Goal: Task Accomplishment & Management: Manage account settings

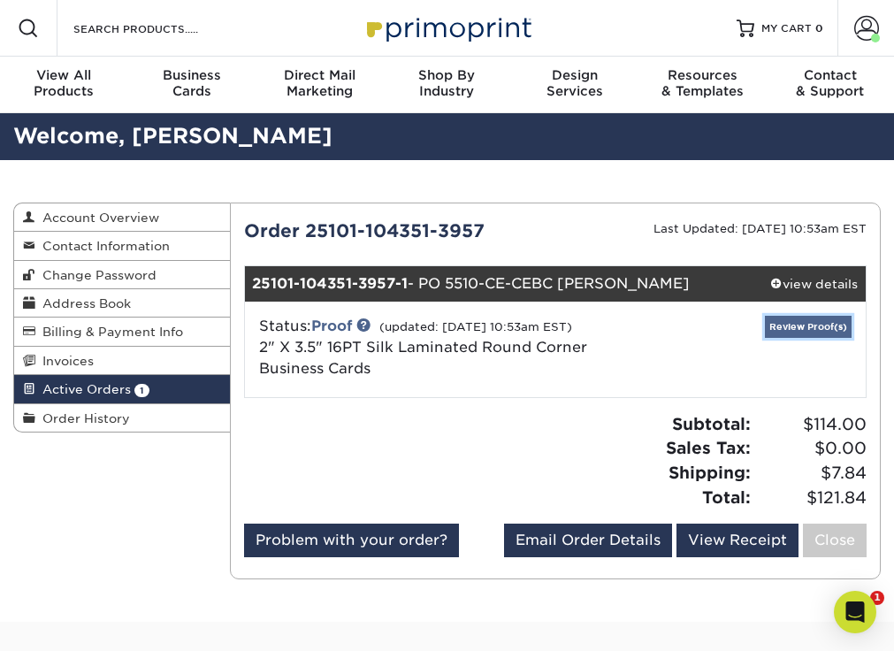
click at [812, 324] on link "Review Proof(s)" at bounding box center [808, 327] width 87 height 22
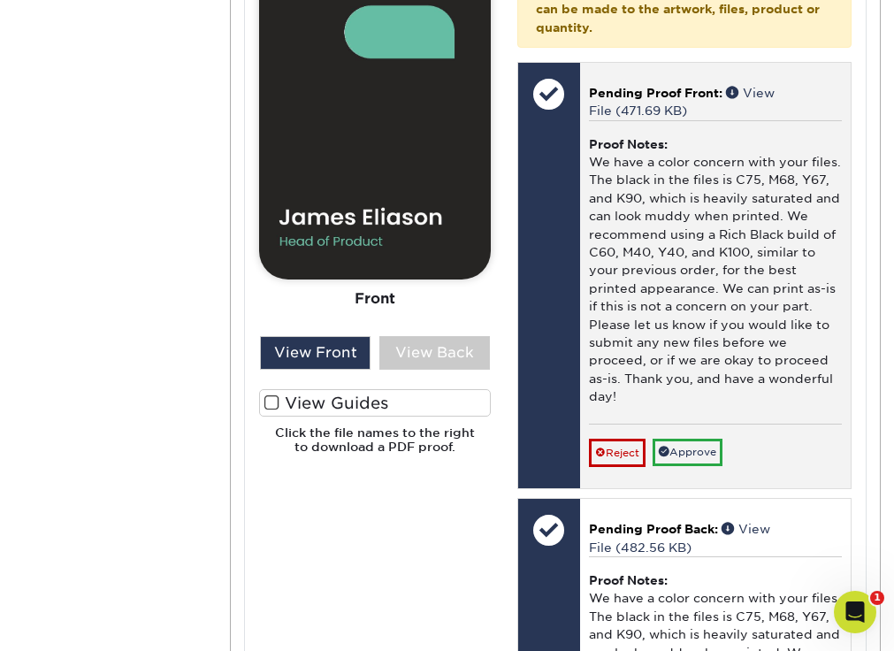
scroll to position [972, 0]
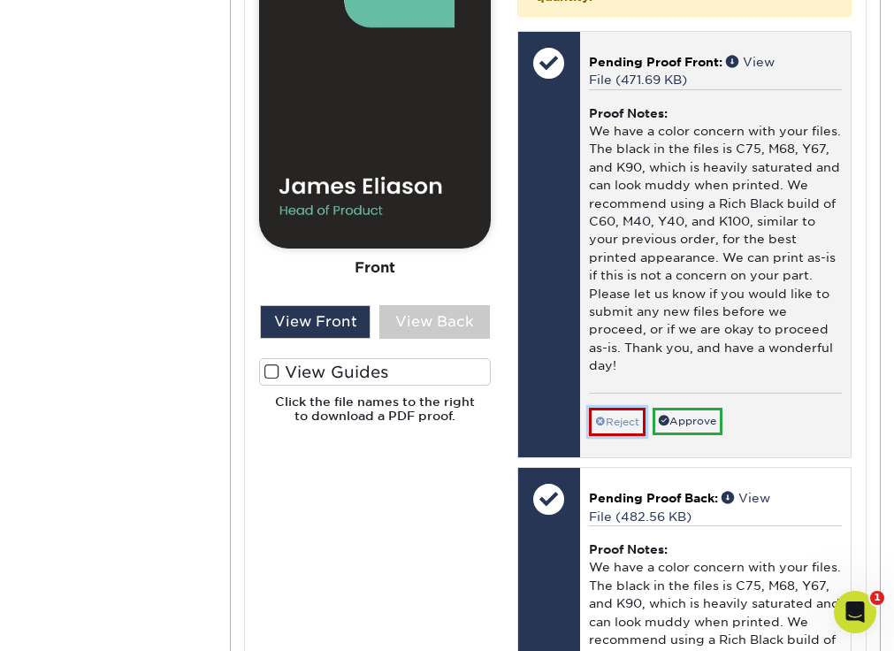
click at [626, 420] on link "Reject" at bounding box center [617, 422] width 57 height 28
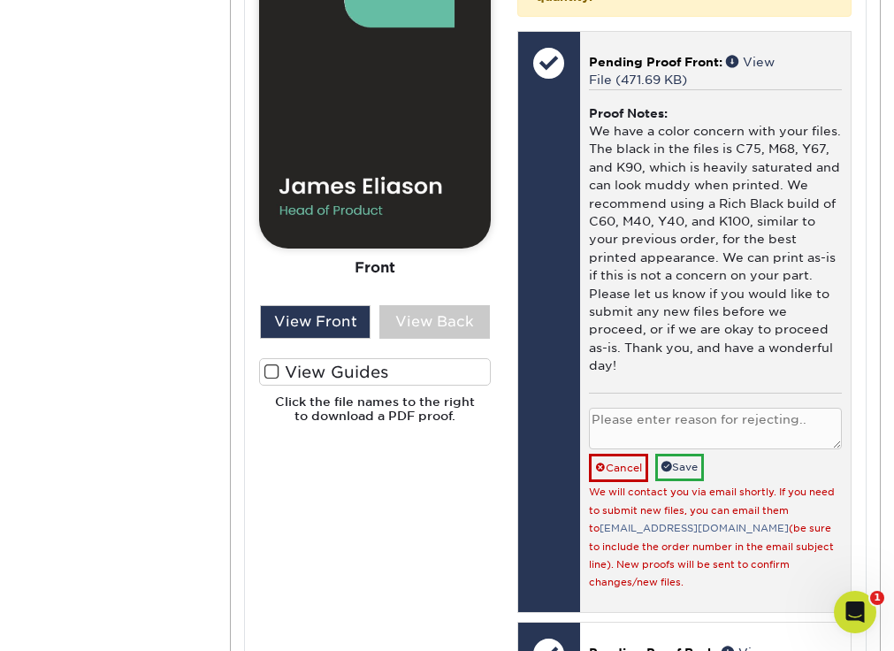
click at [671, 428] on textarea at bounding box center [715, 429] width 253 height 42
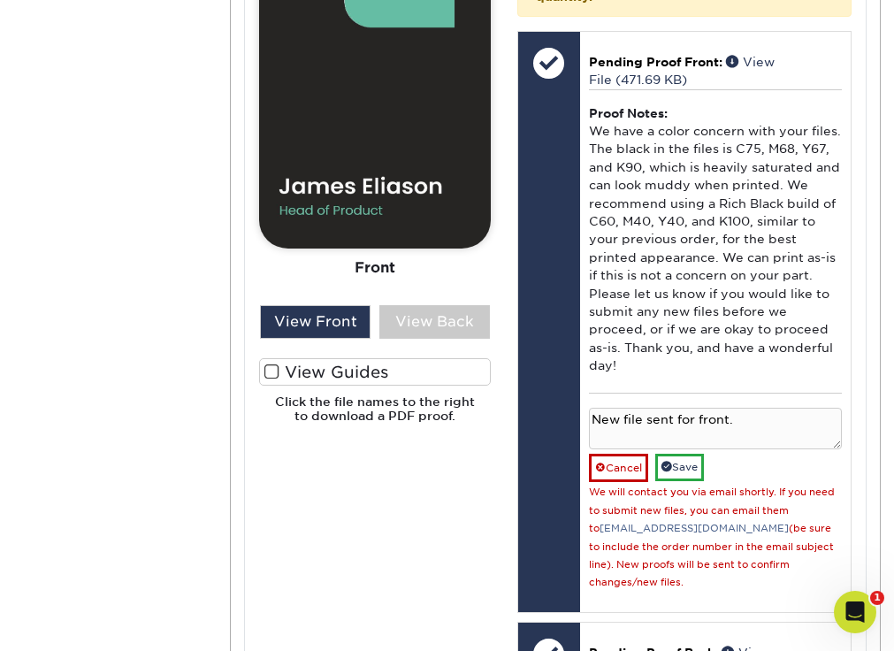
type textarea "New file sent for front."
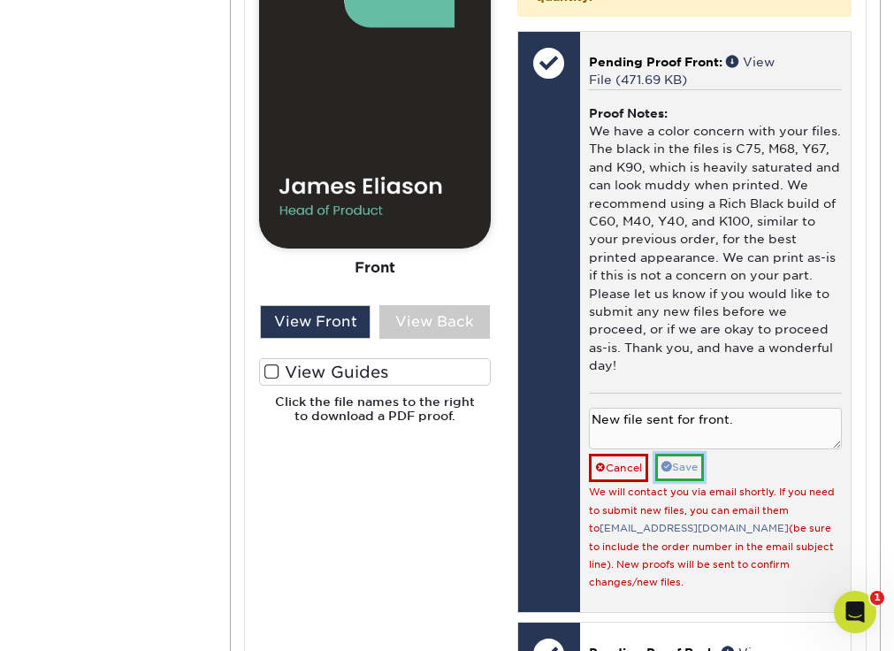
click at [675, 467] on link "Save" at bounding box center [679, 467] width 49 height 27
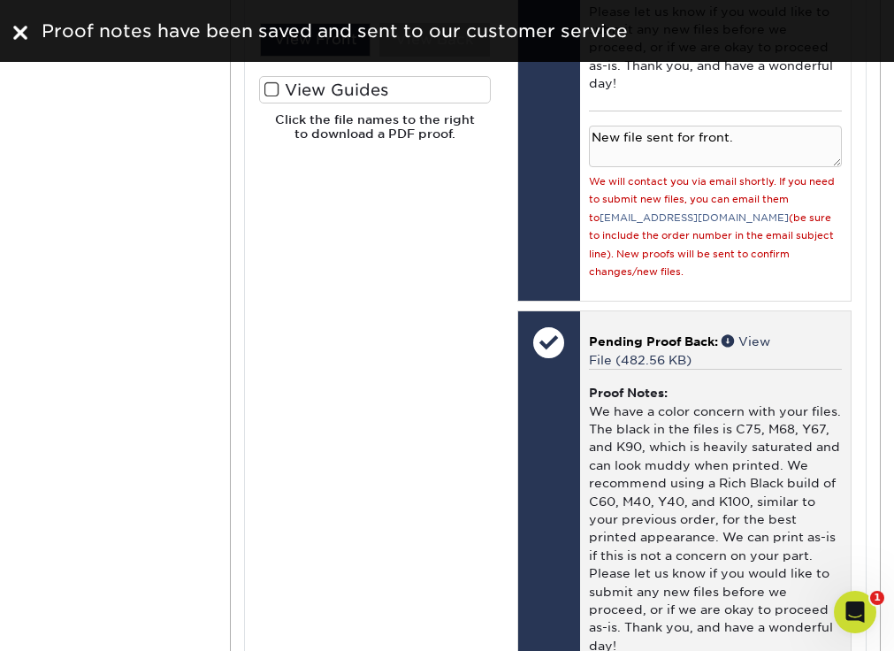
scroll to position [1326, 0]
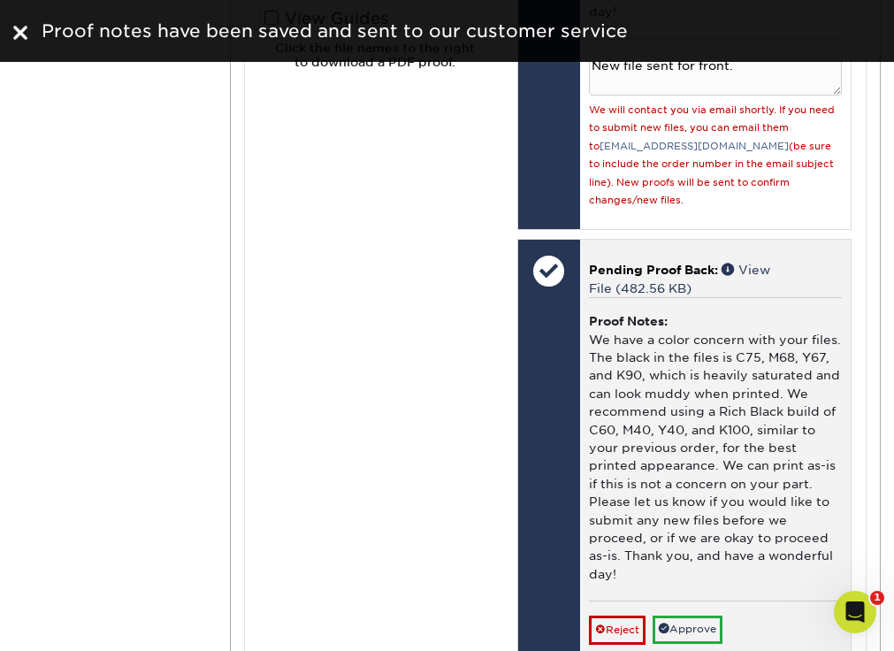
click at [765, 377] on div "Proof Notes: We have a color concern with your files. The black in the files is…" at bounding box center [715, 448] width 253 height 303
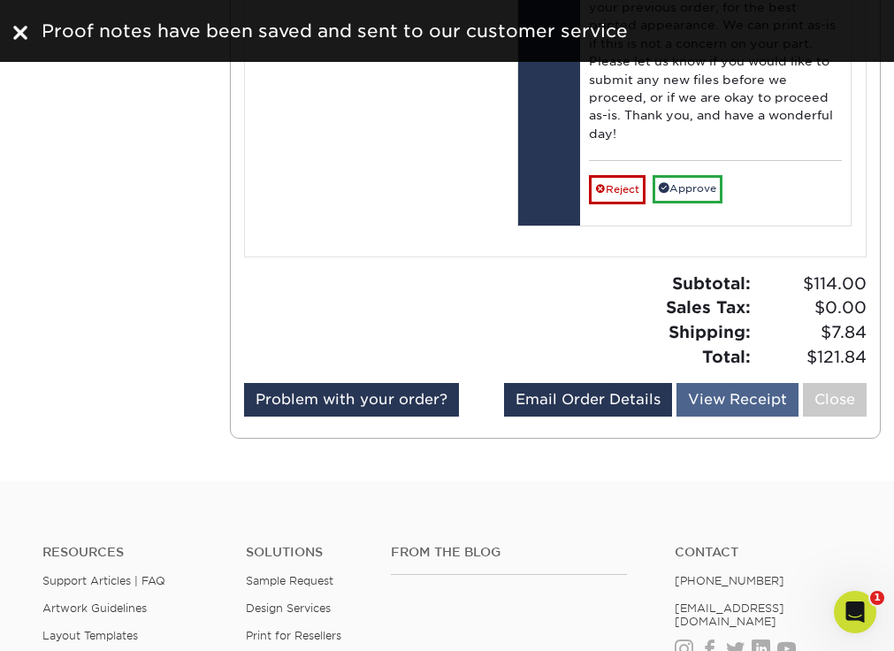
scroll to position [1768, 0]
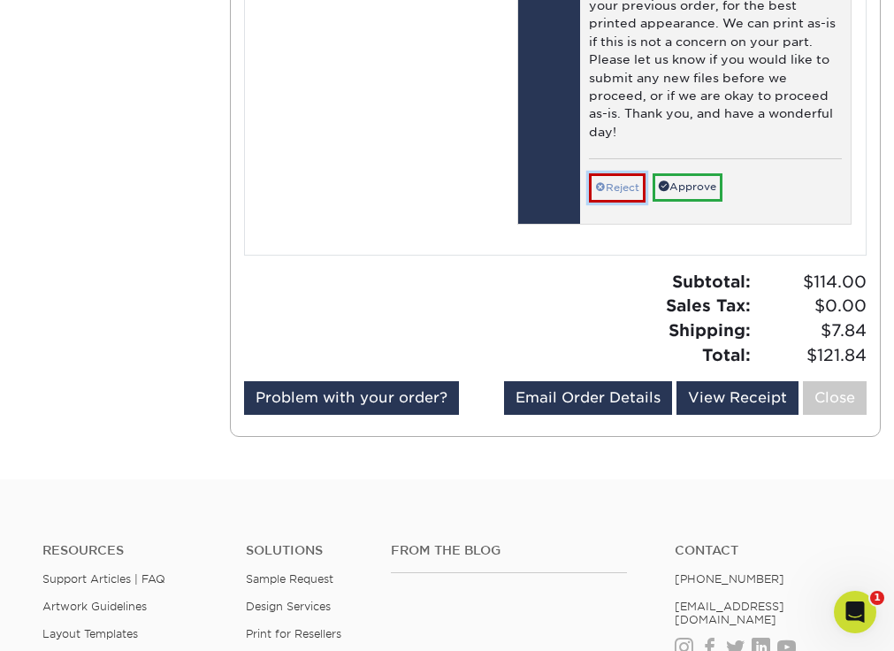
click at [633, 173] on link "Reject" at bounding box center [617, 187] width 57 height 28
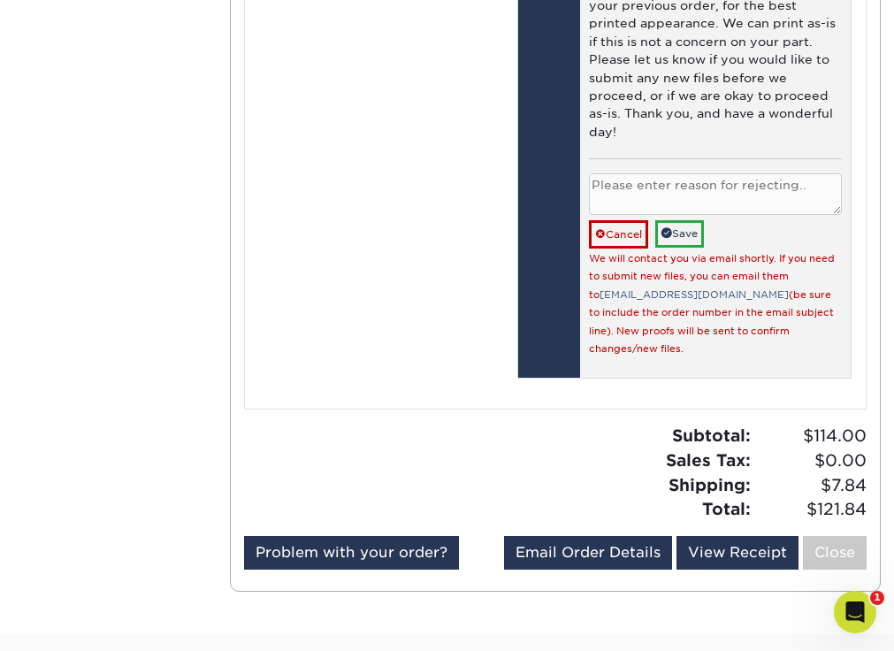
click at [631, 173] on textarea at bounding box center [715, 194] width 253 height 42
type textarea "new file sent"
click at [677, 220] on link "Save" at bounding box center [679, 233] width 49 height 27
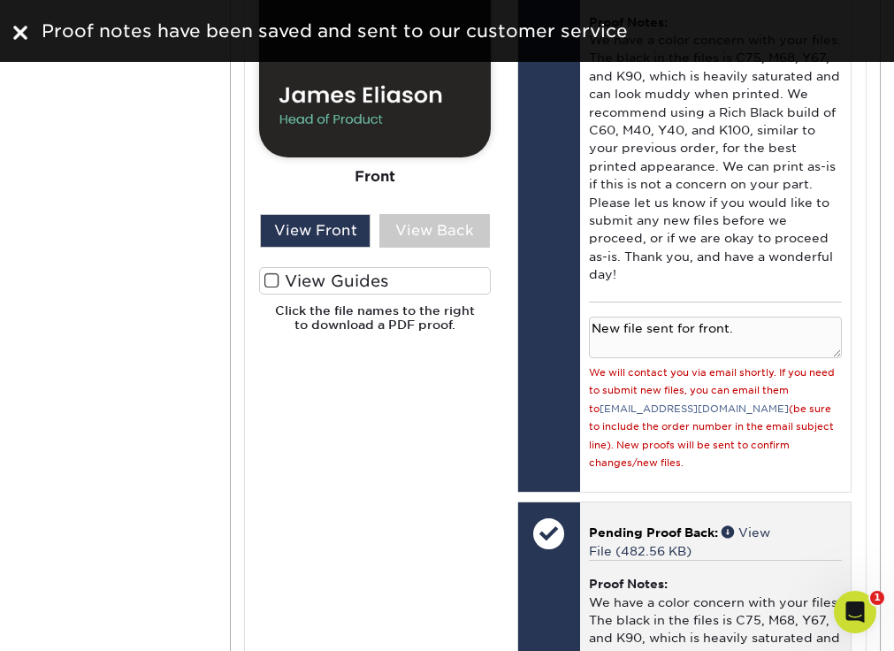
scroll to position [1061, 0]
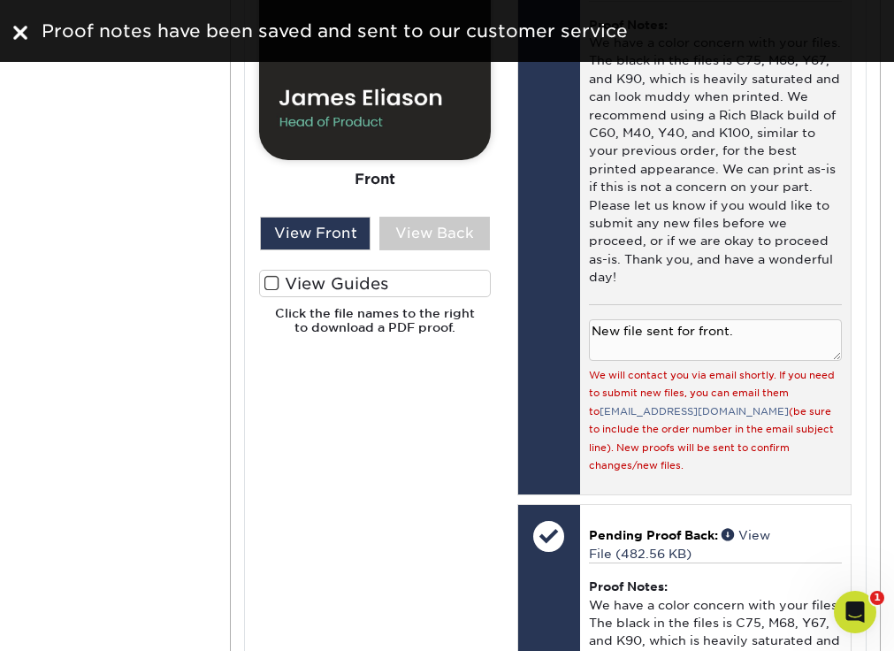
click at [779, 319] on textarea "New file sent for front." at bounding box center [715, 340] width 253 height 42
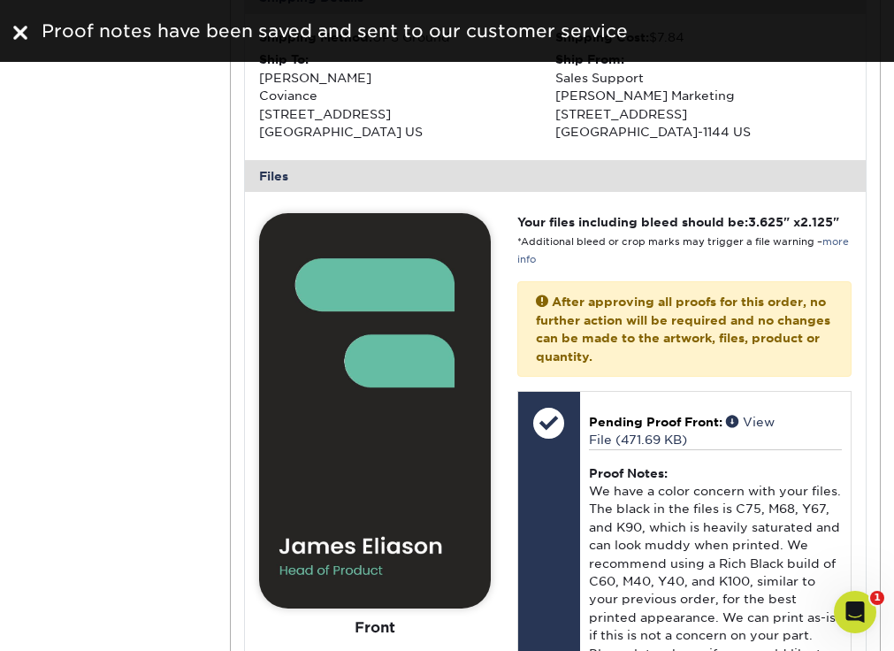
scroll to position [619, 0]
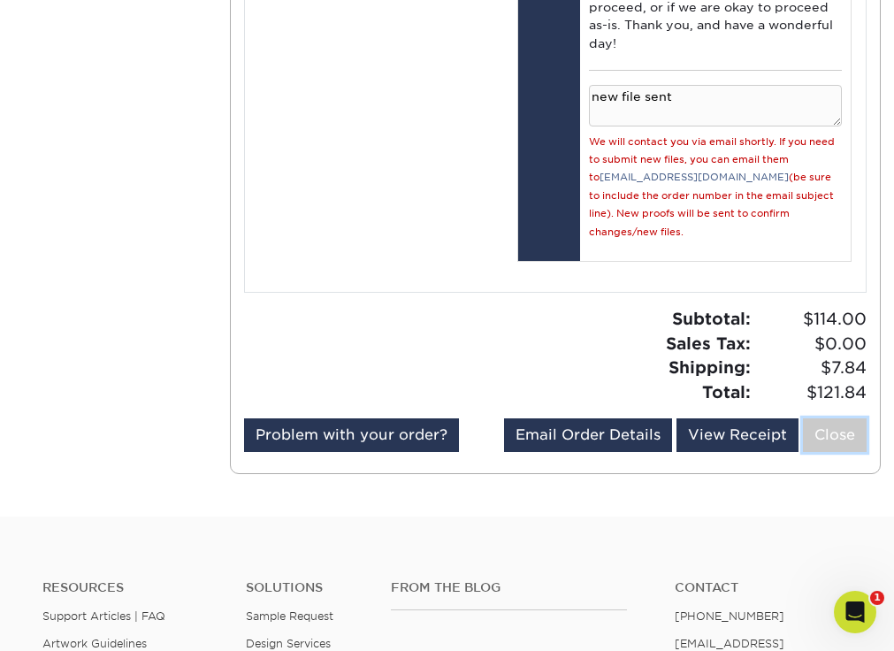
click at [818, 418] on link "Close" at bounding box center [835, 435] width 64 height 34
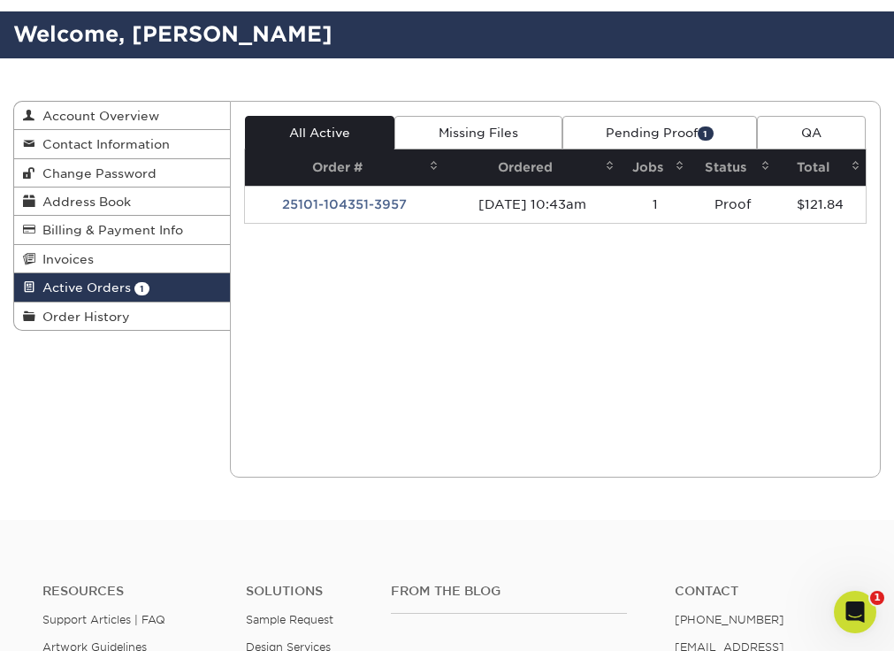
scroll to position [0, 0]
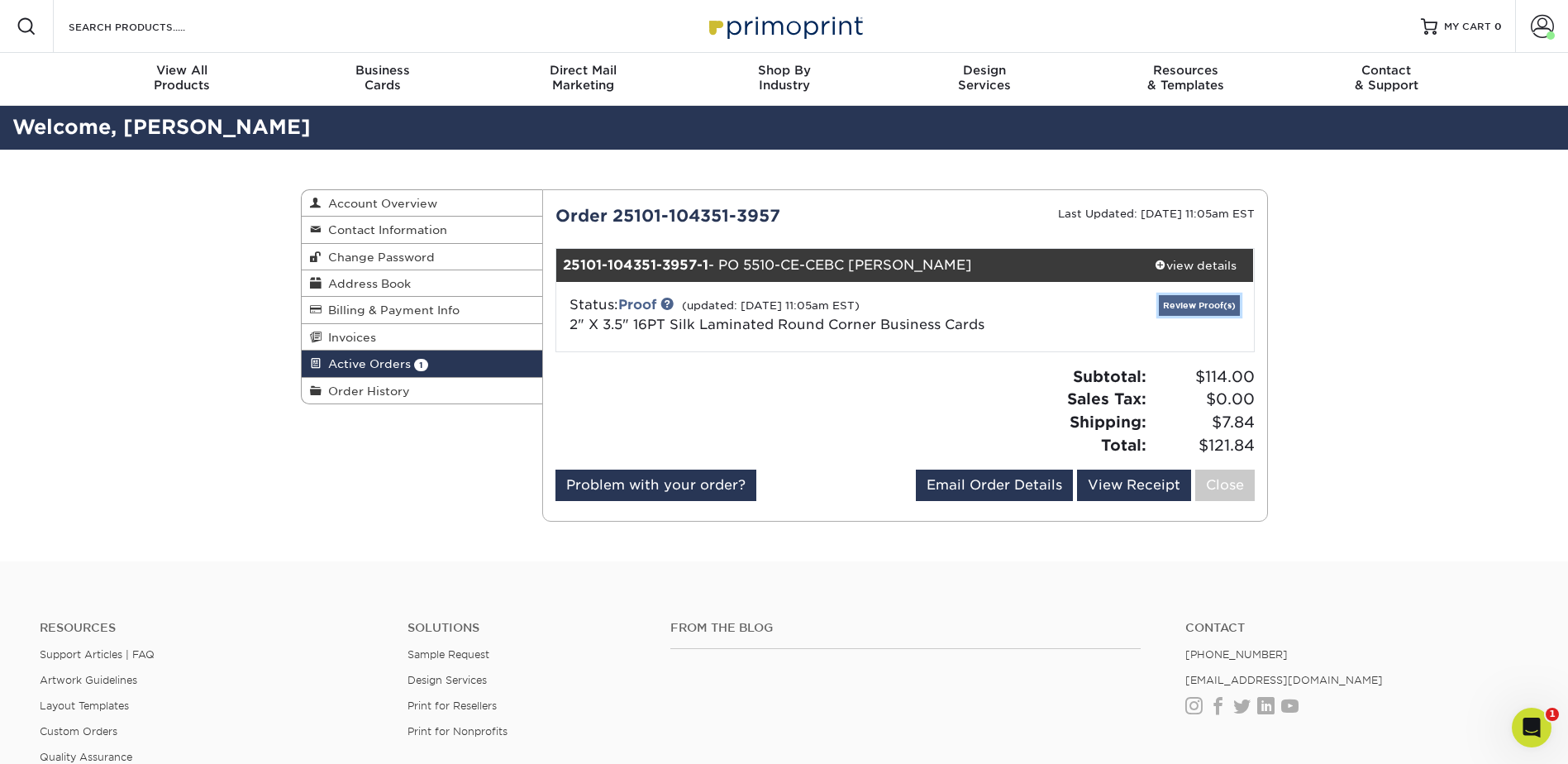
click at [1194, 310] on link "Review Proof(s)" at bounding box center [1199, 306] width 81 height 21
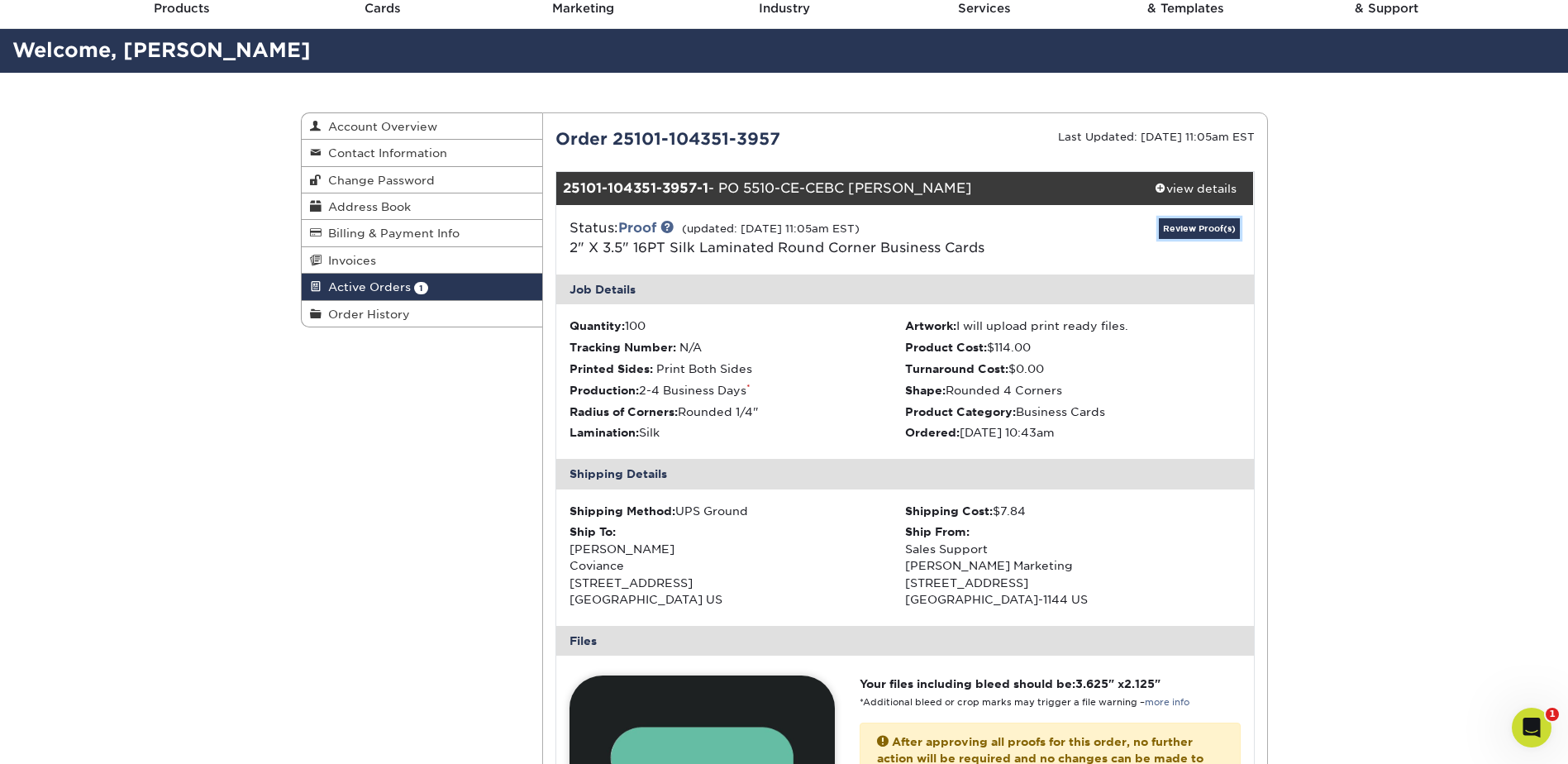
scroll to position [579, 0]
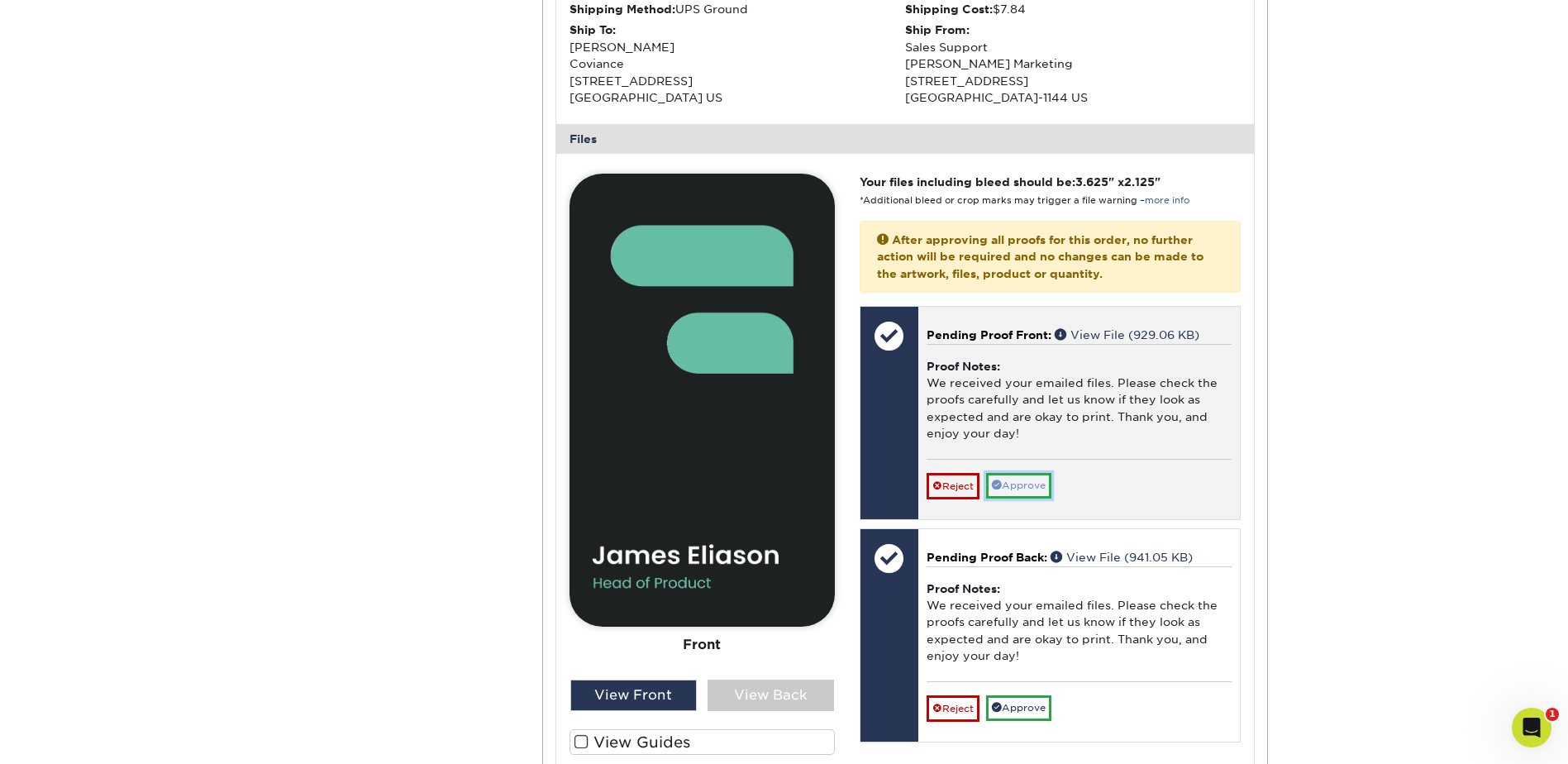
click at [1016, 488] on link "Approve" at bounding box center [1019, 485] width 65 height 25
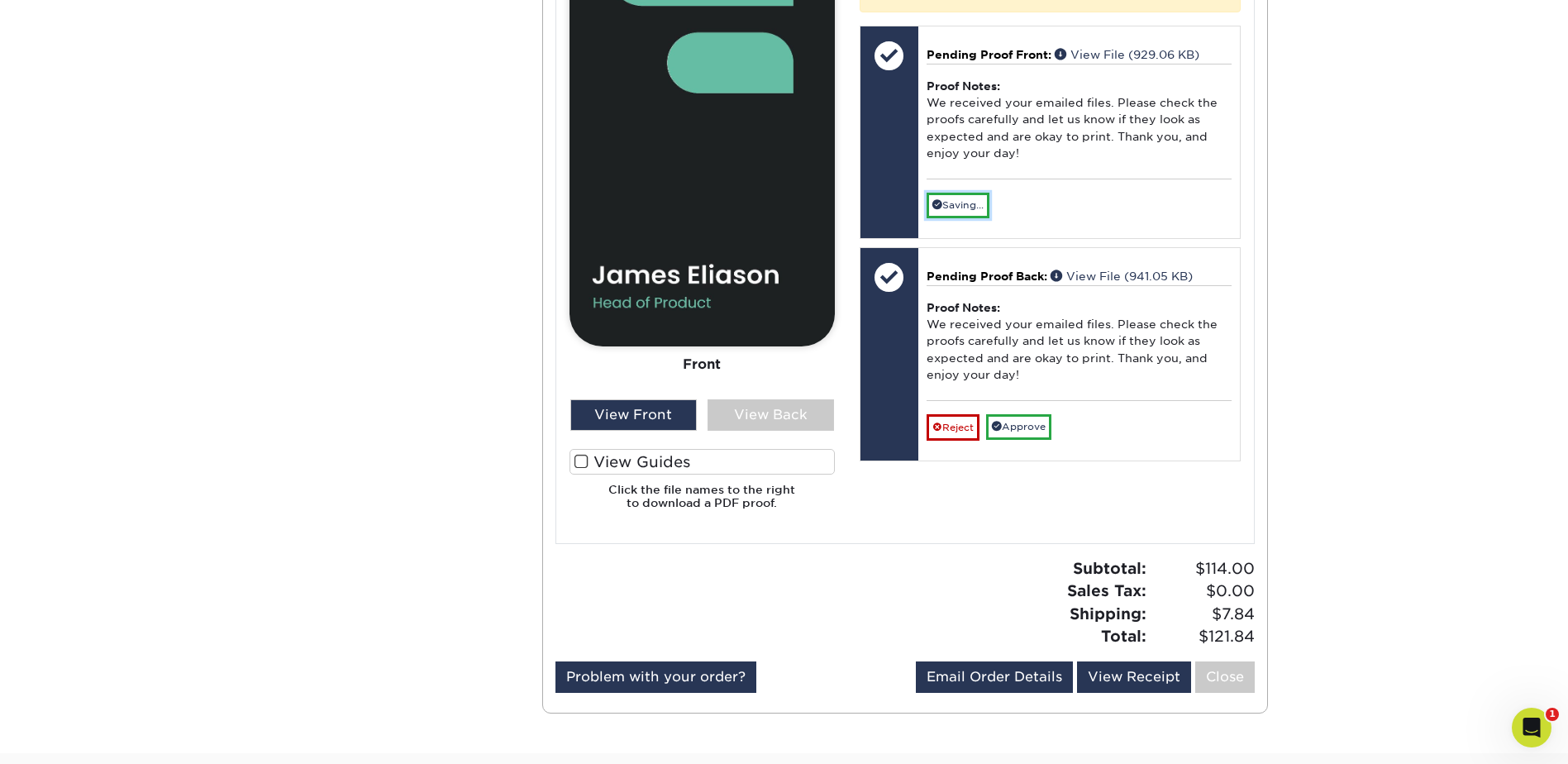
scroll to position [992, 0]
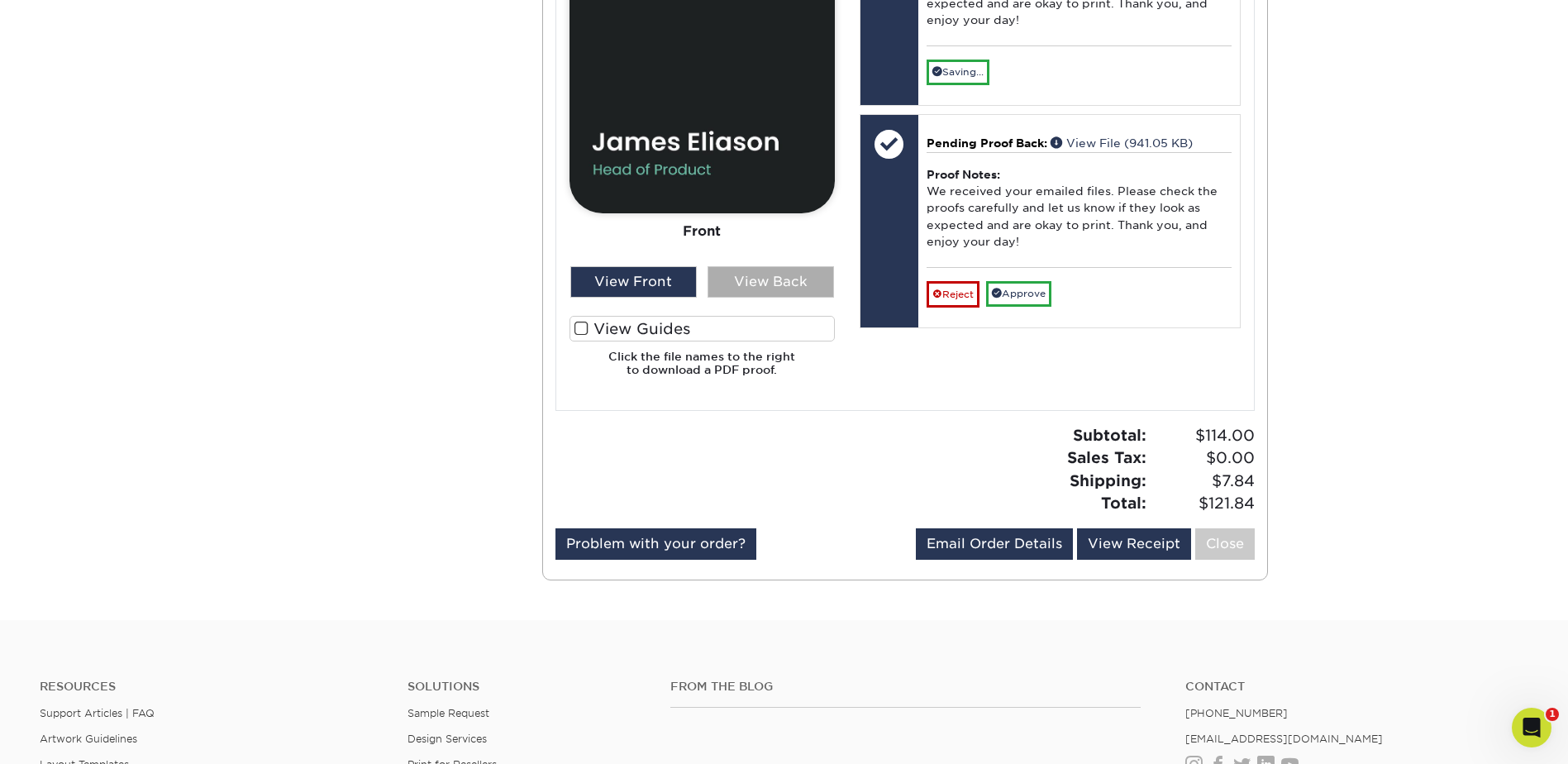
click at [763, 287] on div "View Back" at bounding box center [770, 282] width 126 height 32
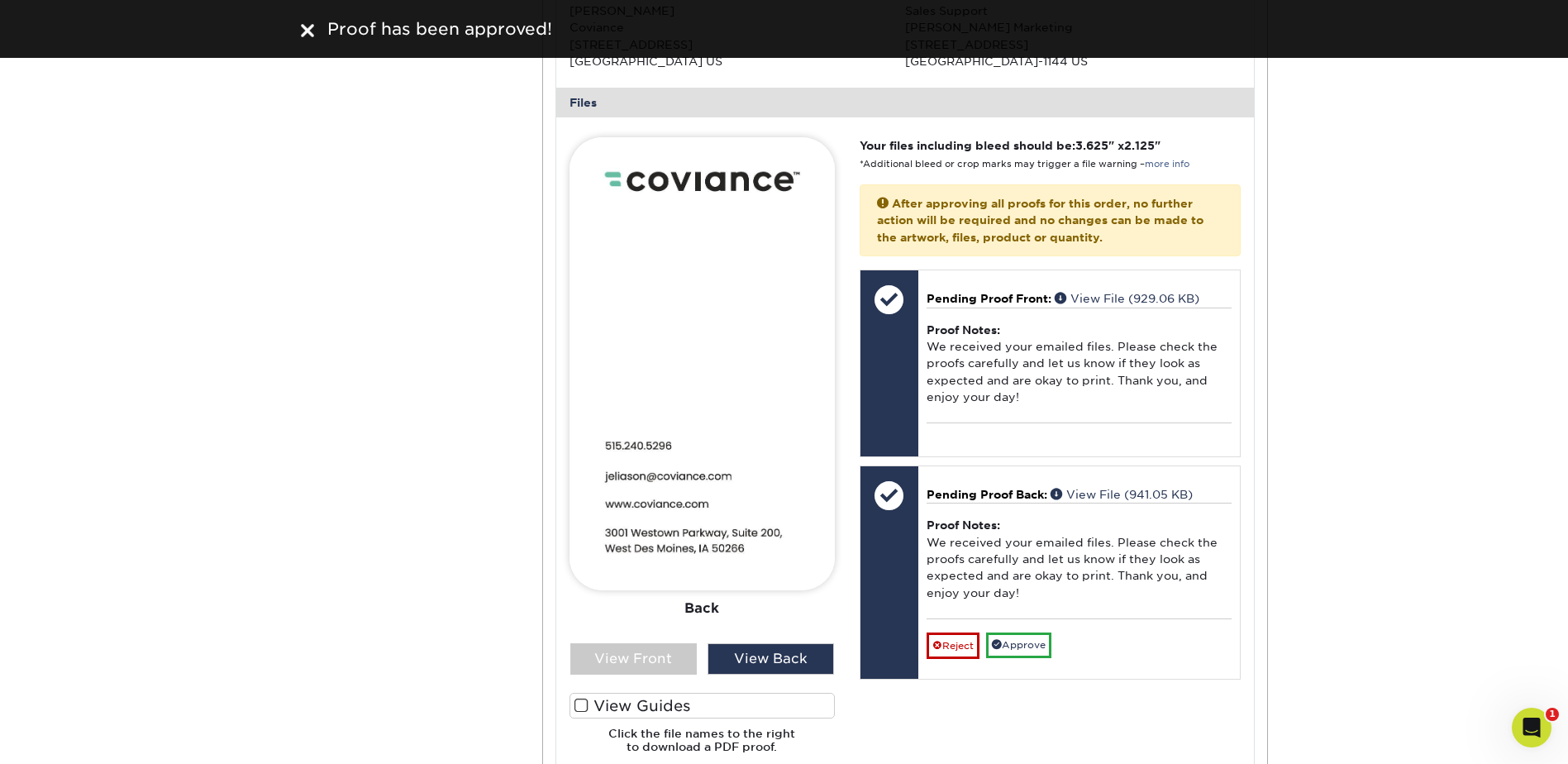
scroll to position [579, 0]
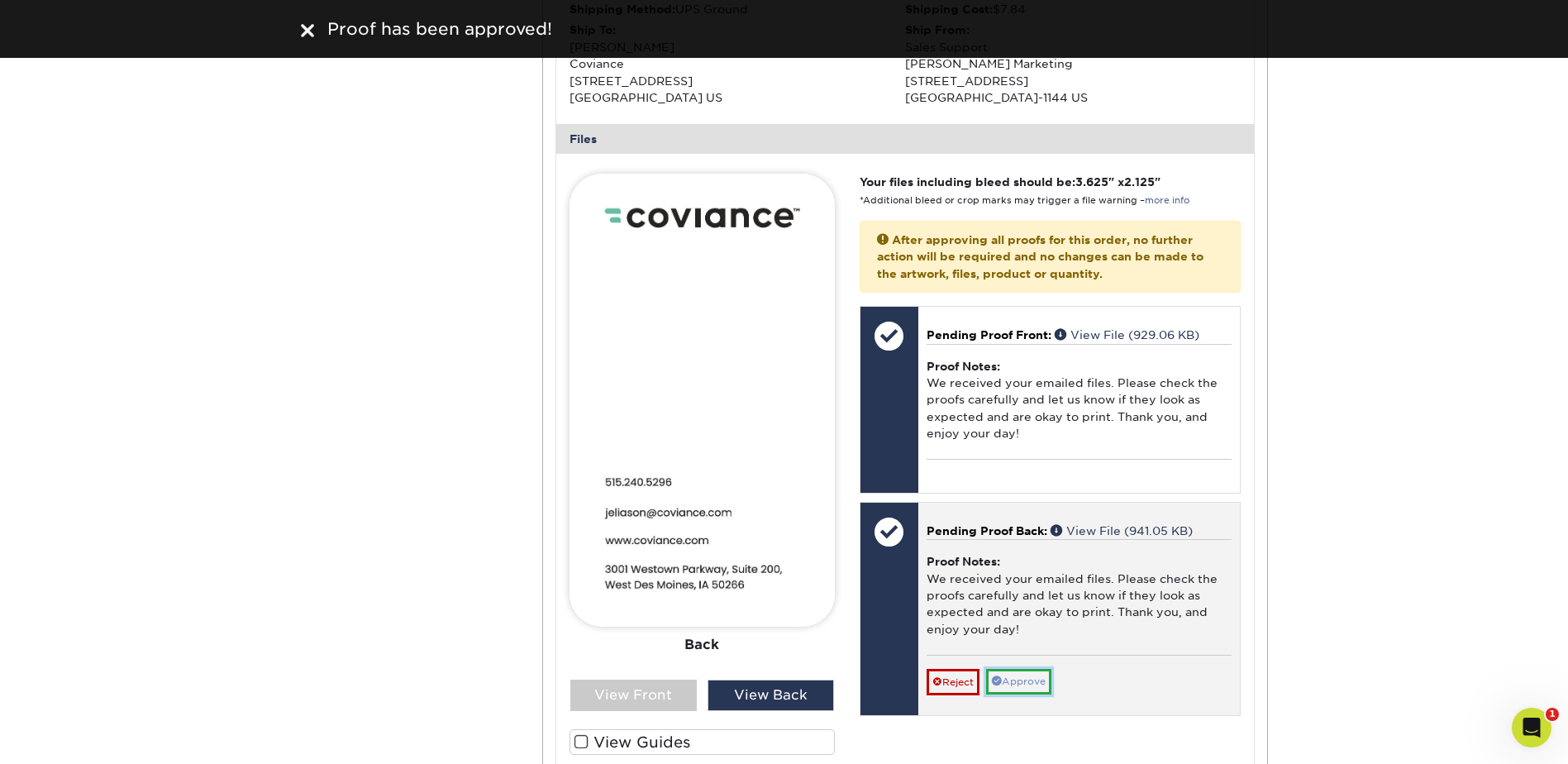
click at [1025, 685] on link "Approve" at bounding box center [1019, 681] width 65 height 25
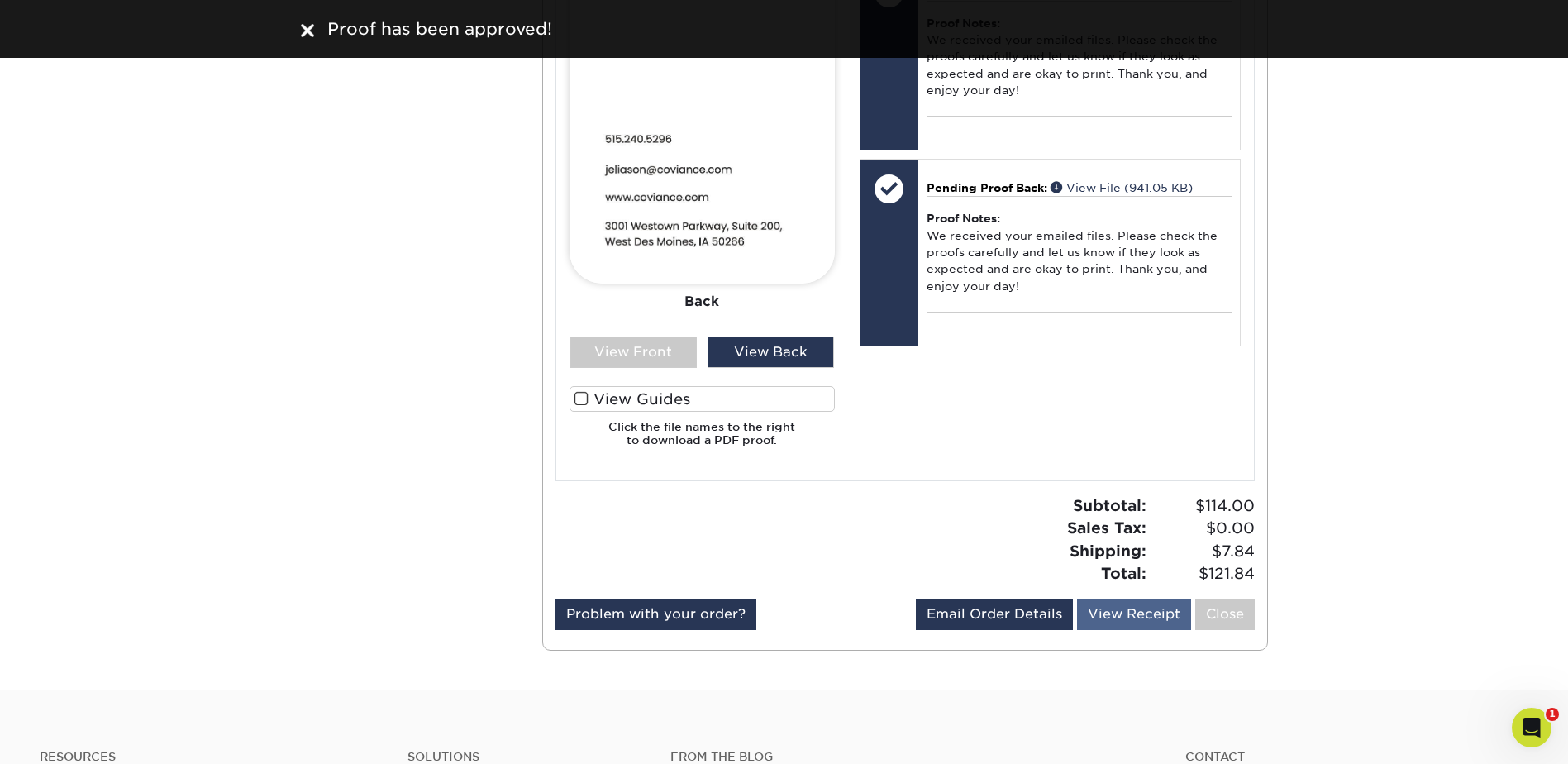
scroll to position [992, 0]
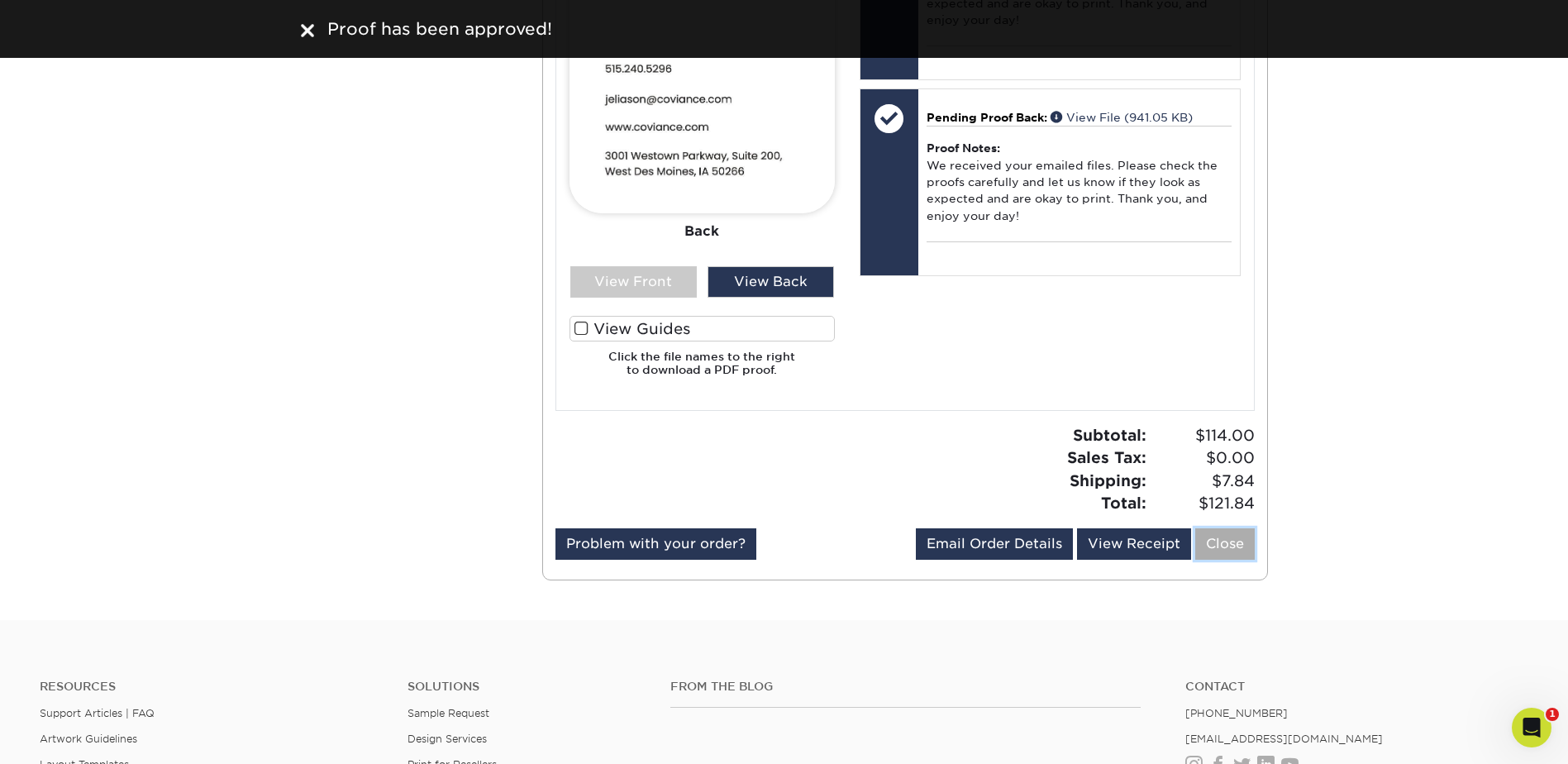
click at [1219, 551] on link "Close" at bounding box center [1225, 544] width 60 height 32
